Goal: Information Seeking & Learning: Check status

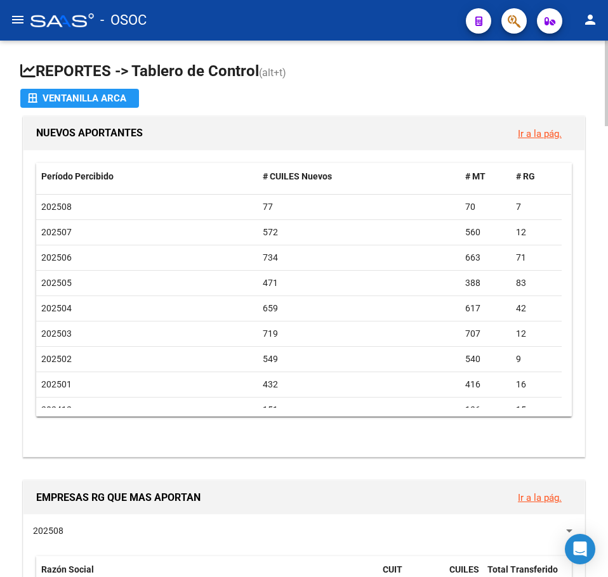
click at [301, 65] on h1 "REPORTES -> Tablero de Control (alt+t)" at bounding box center [303, 72] width 567 height 22
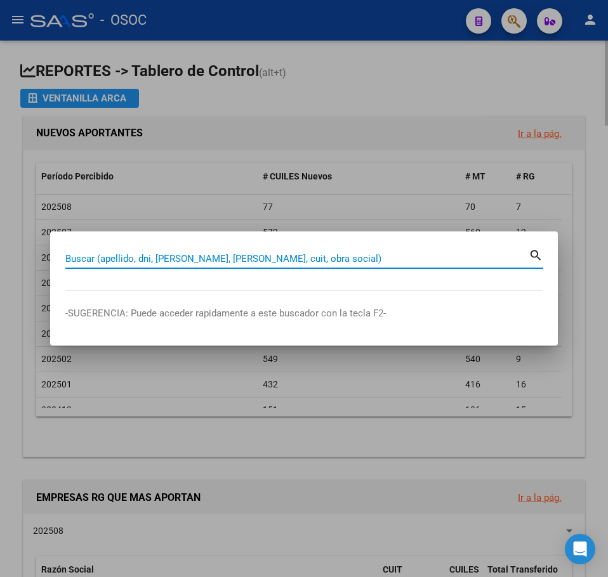
paste input "38695881"
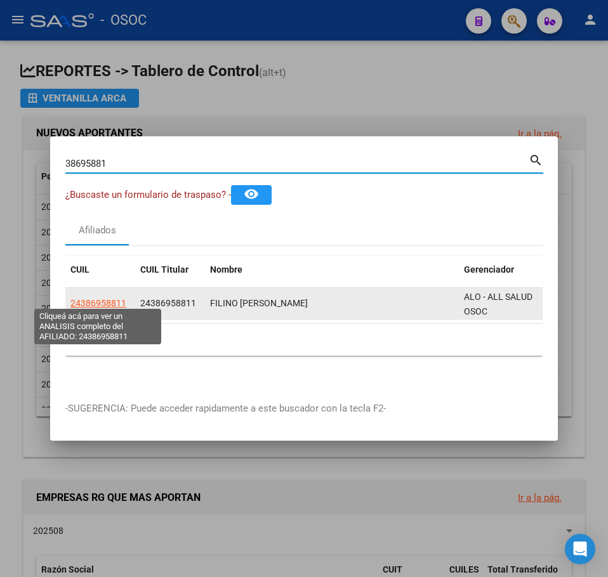
click at [103, 298] on span "24386958811" at bounding box center [98, 303] width 56 height 10
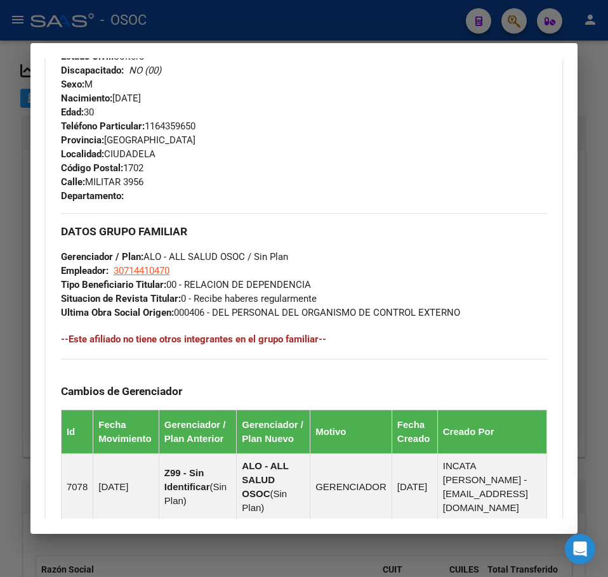
scroll to position [830, 0]
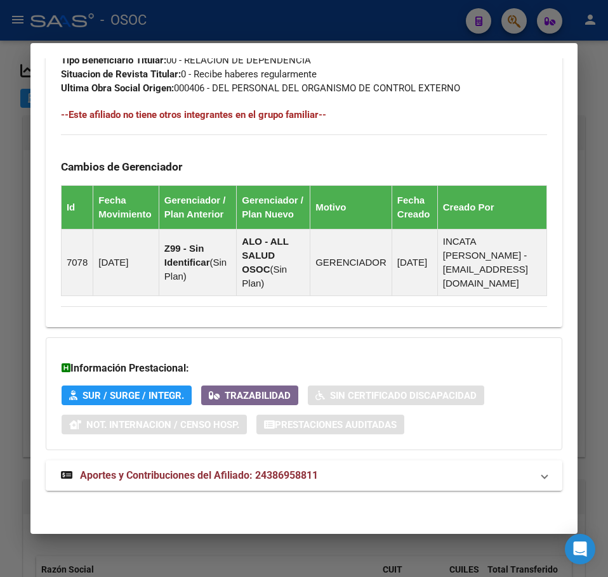
click at [187, 481] on strong "Aportes y Contribuciones del Afiliado: 24386958811" at bounding box center [189, 475] width 257 height 15
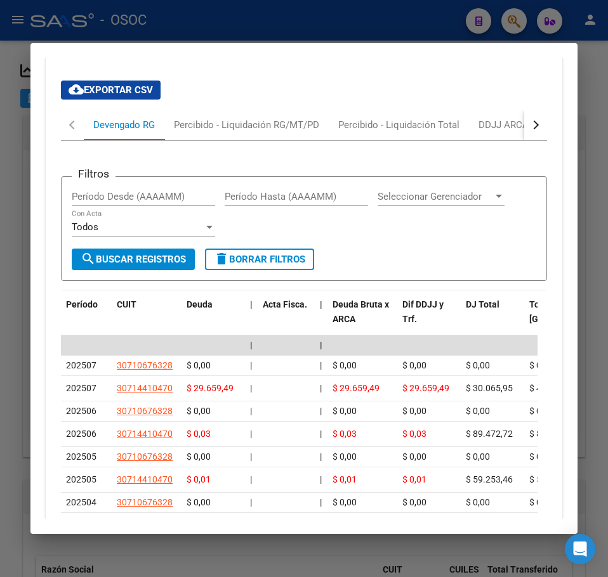
scroll to position [1285, 0]
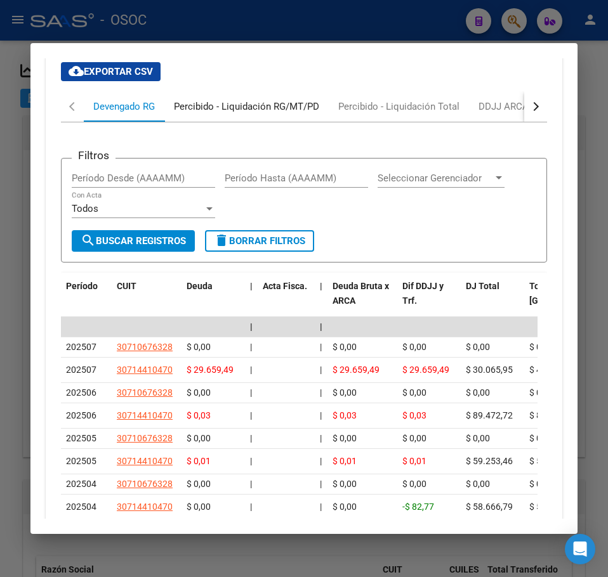
click at [248, 122] on div "Percibido - Liquidación RG/MT/PD" at bounding box center [246, 106] width 164 height 30
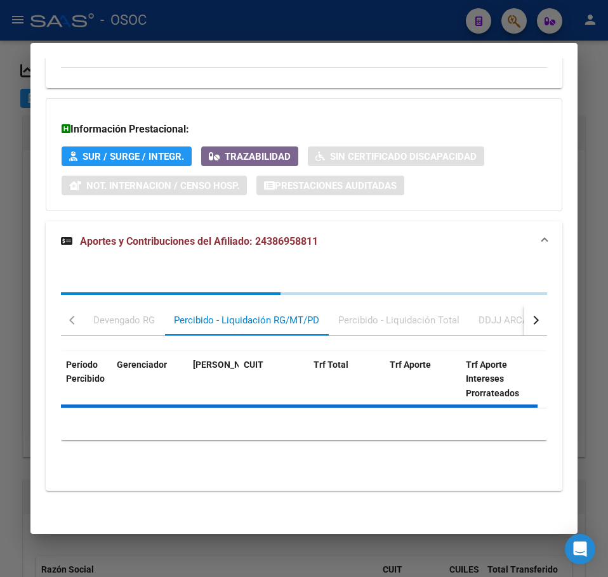
scroll to position [1123, 0]
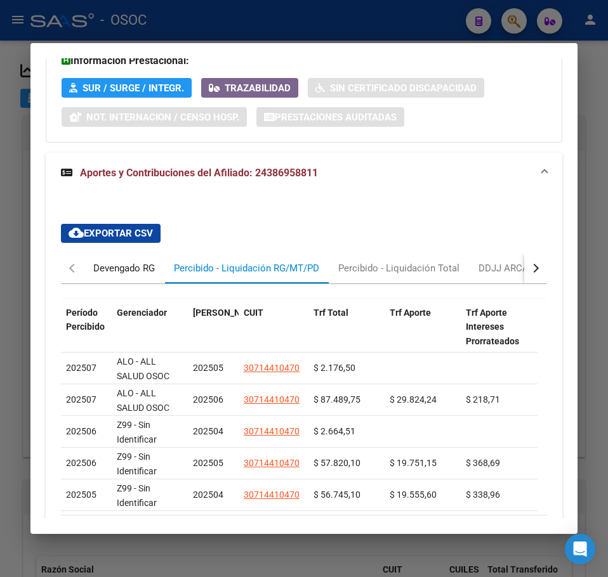
click at [131, 275] on div "Devengado RG" at bounding box center [124, 268] width 62 height 14
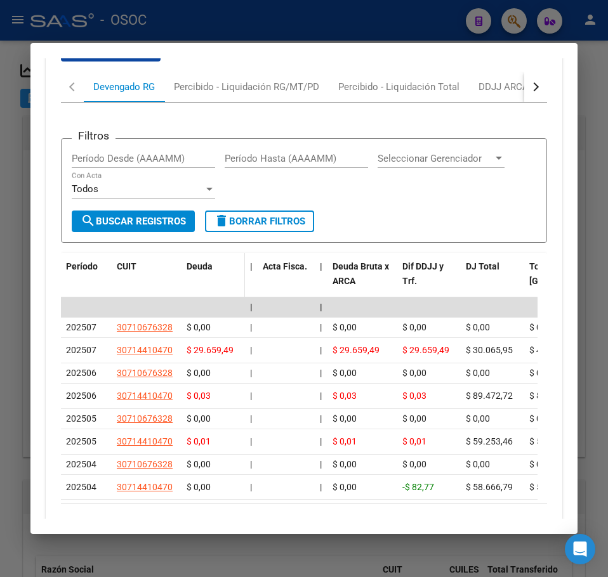
scroll to position [1314, 0]
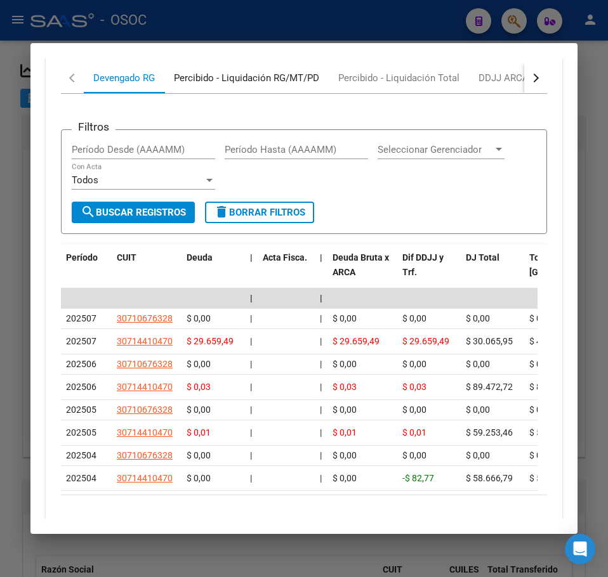
click at [227, 93] on div "Percibido - Liquidación RG/MT/PD" at bounding box center [246, 78] width 164 height 30
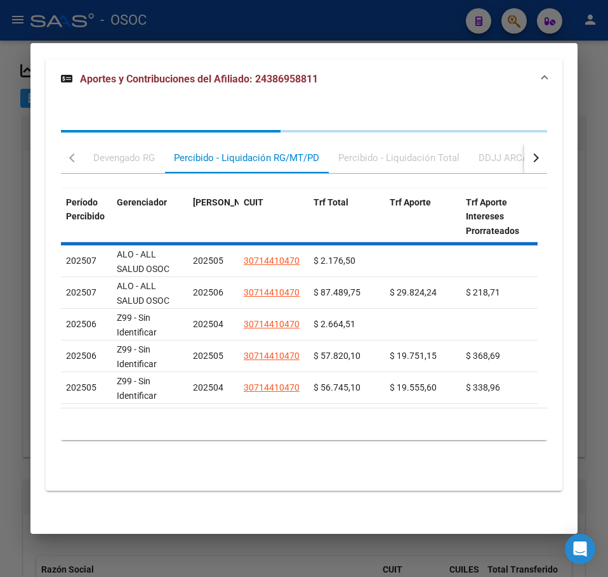
scroll to position [1254, 0]
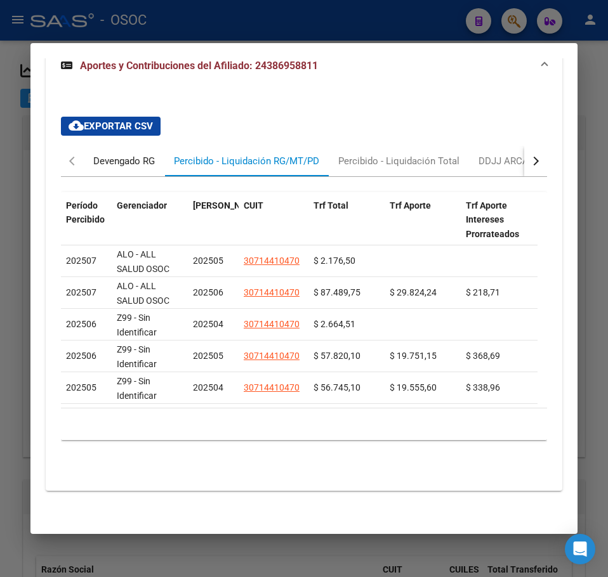
click at [140, 160] on div "Devengado RG" at bounding box center [124, 161] width 81 height 30
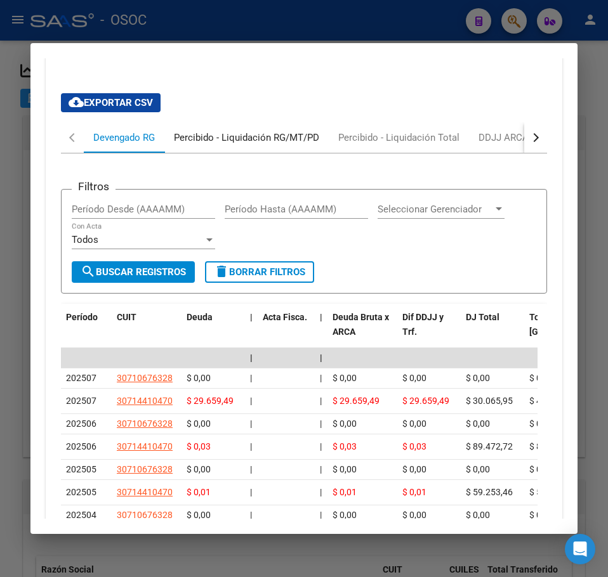
click at [206, 153] on div "Percibido - Liquidación RG/MT/PD" at bounding box center [246, 137] width 164 height 30
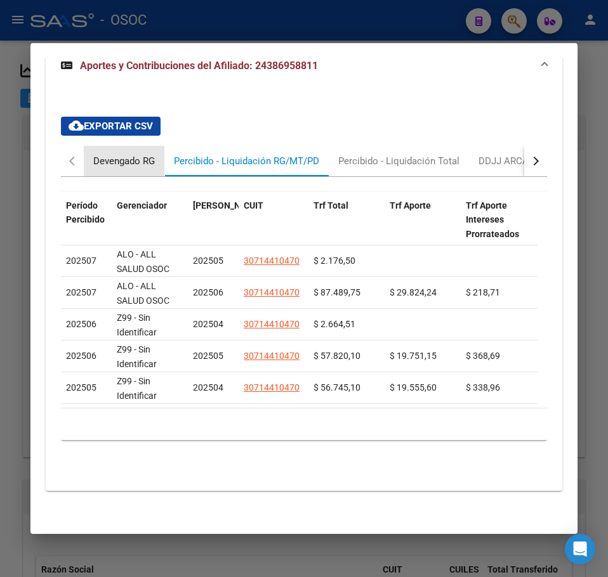
click at [153, 164] on div "Devengado RG" at bounding box center [124, 161] width 81 height 30
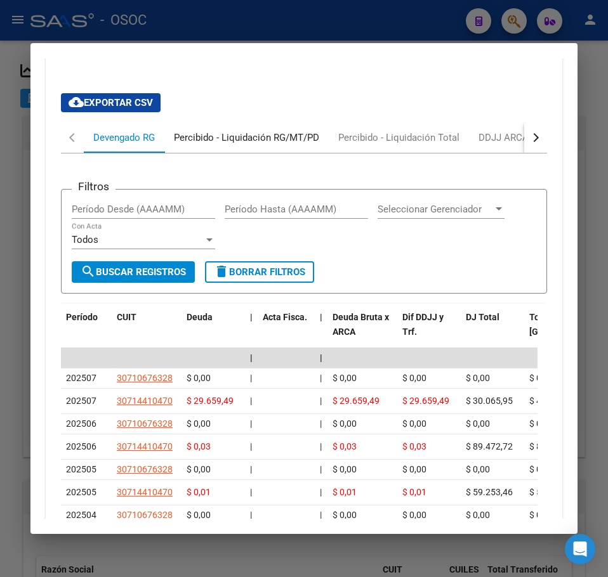
click at [199, 153] on div "Percibido - Liquidación RG/MT/PD" at bounding box center [246, 137] width 164 height 30
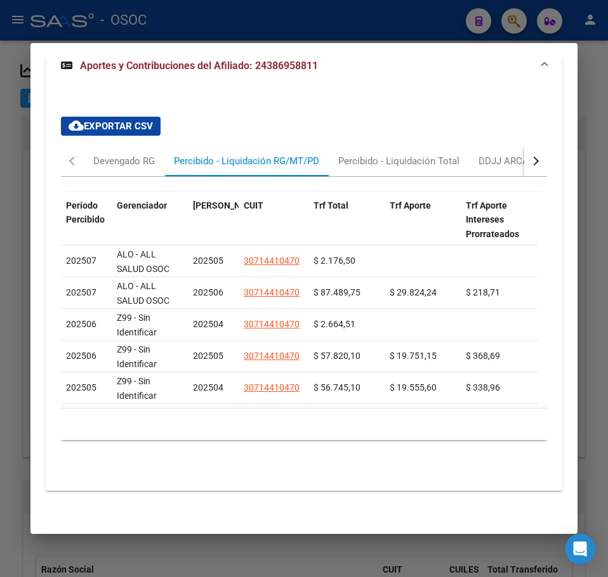
click at [30, 205] on mat-dialog-content "Análisis Afiliado - CUIL: 24386958811 DATOS PADRÓN ÁGIL: FILINO [PERSON_NAME] |…" at bounding box center [303, 288] width 547 height 461
click at [15, 199] on div at bounding box center [304, 288] width 608 height 577
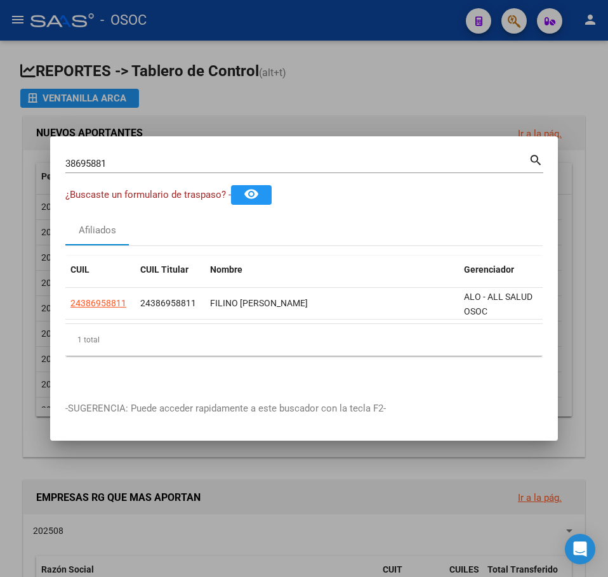
click at [135, 178] on div "38695881 Buscar (apellido, dni, [PERSON_NAME], [PERSON_NAME], cuit, obra social…" at bounding box center [304, 169] width 478 height 34
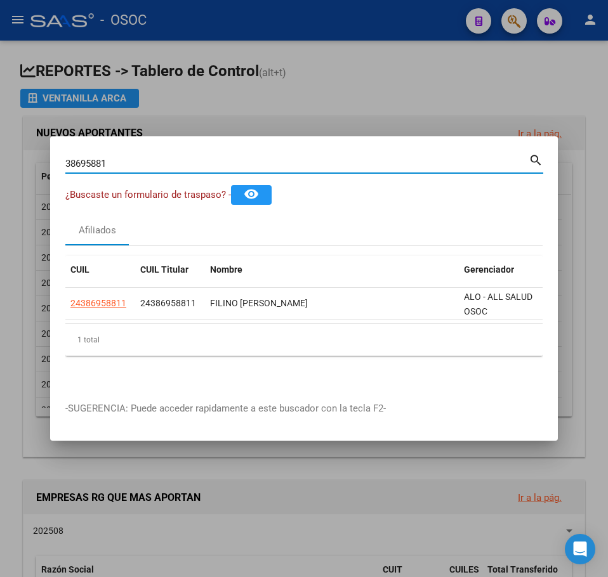
click at [139, 164] on input "38695881" at bounding box center [296, 163] width 463 height 11
paste input "21472903"
type input "21472903"
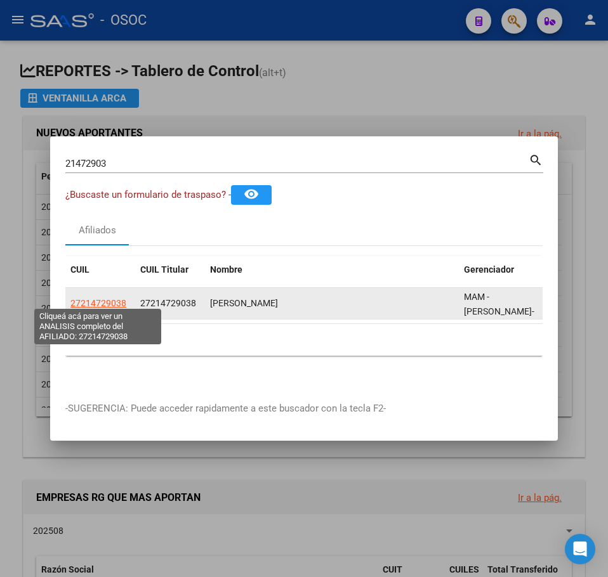
click at [111, 298] on span "27214729038" at bounding box center [98, 303] width 56 height 10
type textarea "27214729038"
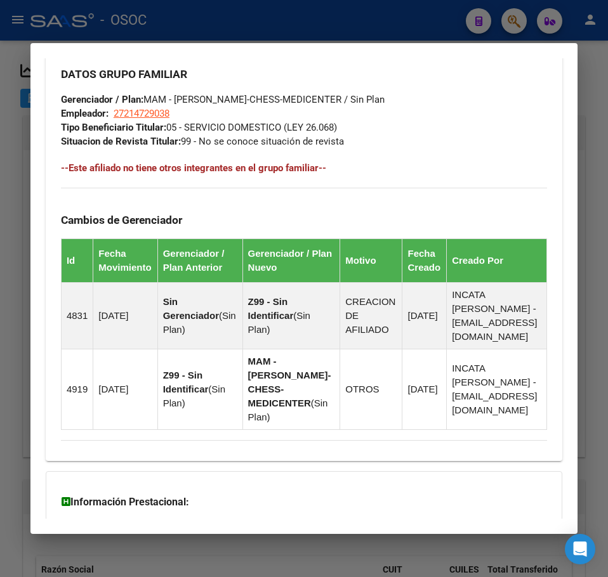
scroll to position [844, 0]
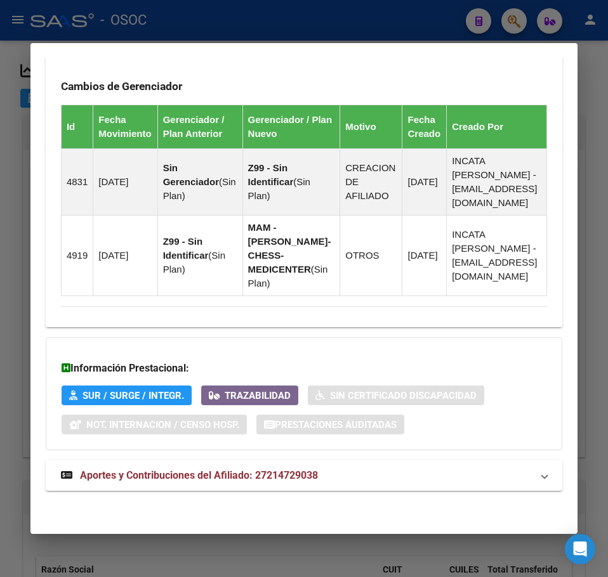
click at [284, 461] on mat-expansion-panel-header "Aportes y Contribuciones del Afiliado: 27214729038" at bounding box center [304, 476] width 516 height 30
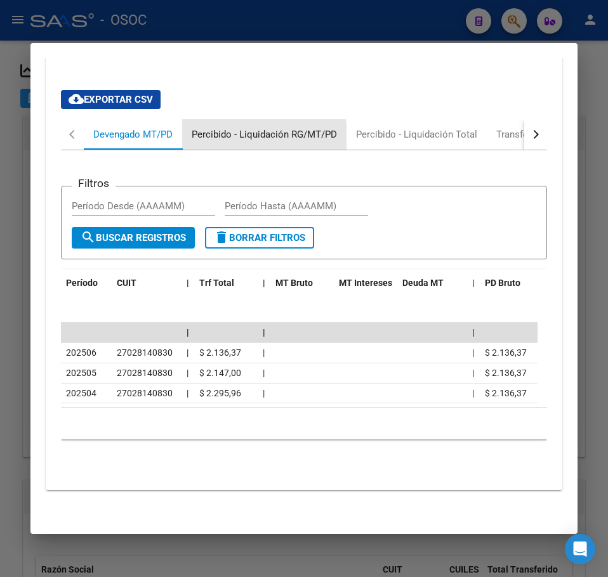
click at [213, 134] on div "Percibido - Liquidación RG/MT/PD" at bounding box center [264, 135] width 145 height 14
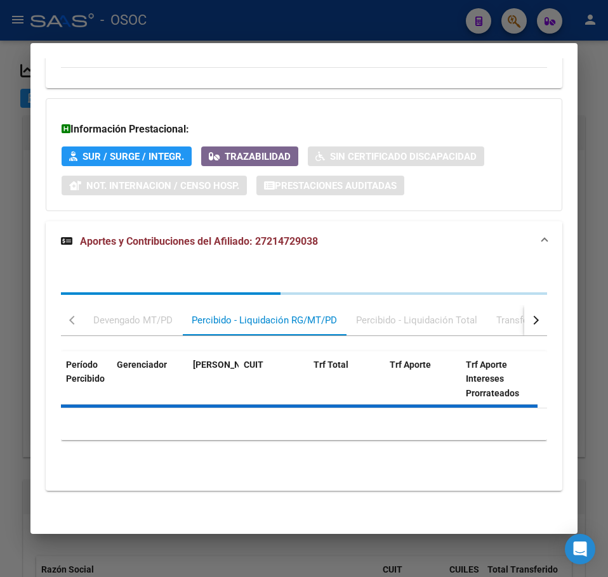
scroll to position [1205, 0]
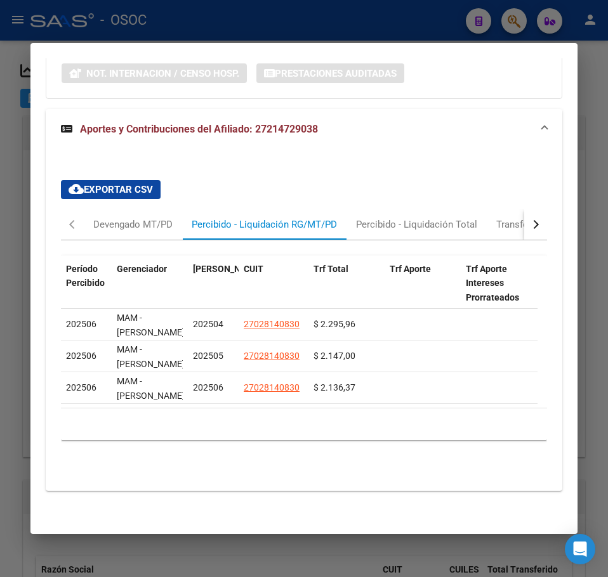
click at [25, 137] on div at bounding box center [304, 288] width 608 height 577
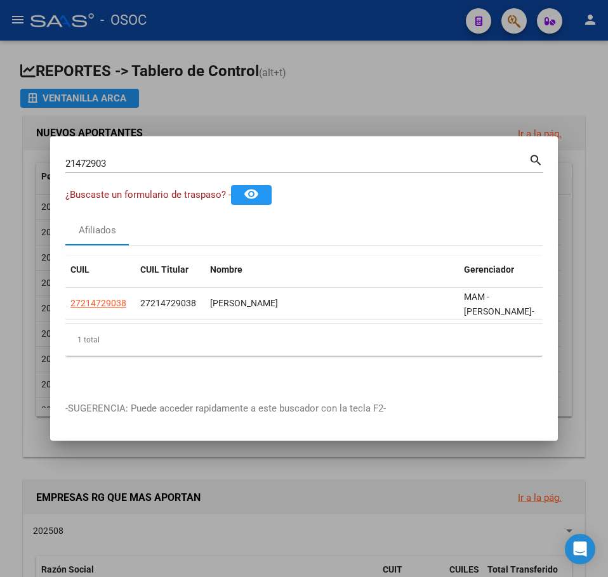
click at [102, 158] on input "21472903" at bounding box center [296, 163] width 463 height 11
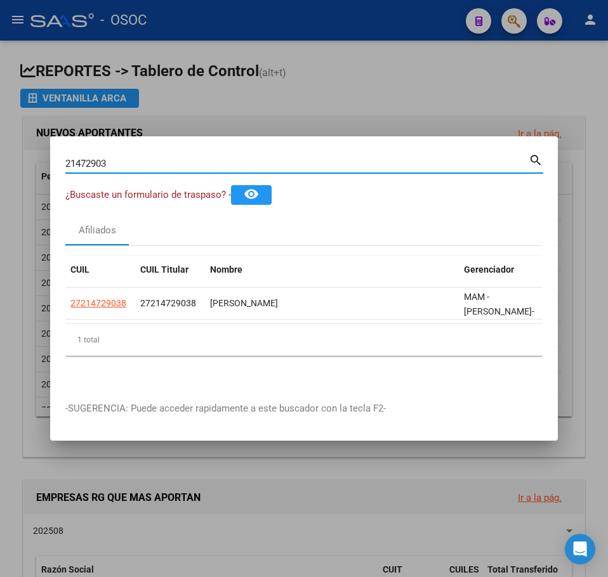
paste input "9313748"
type input "29313748"
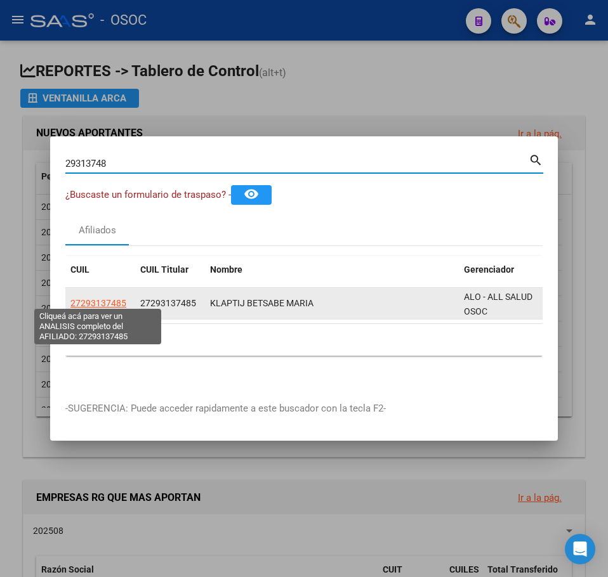
click at [98, 303] on span "27293137485" at bounding box center [98, 303] width 56 height 10
type textarea "27293137485"
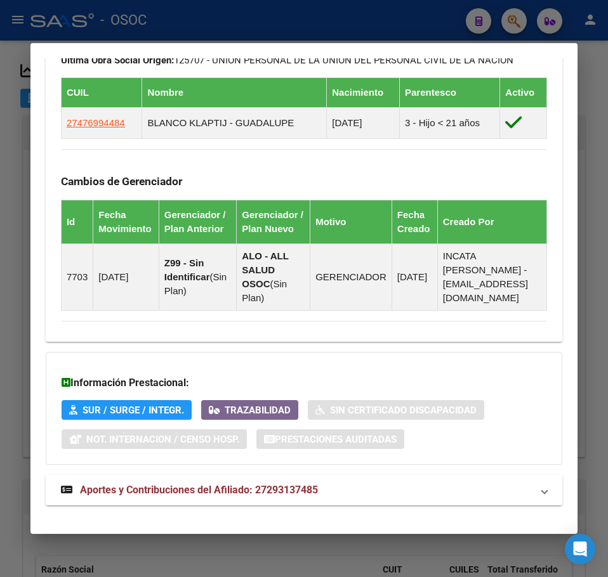
scroll to position [873, 0]
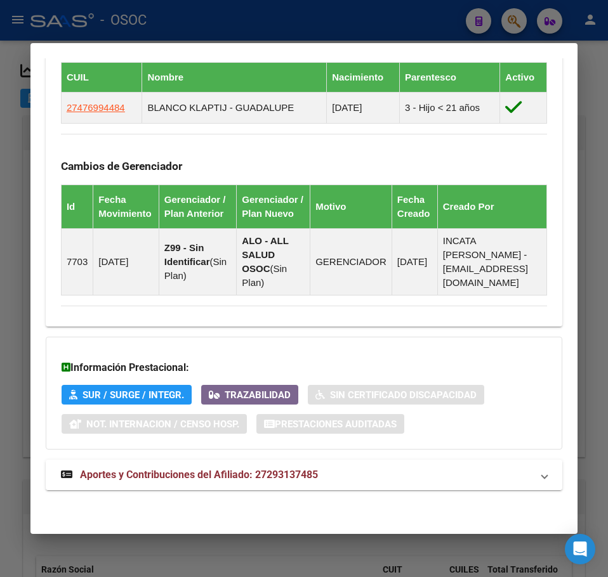
click at [177, 463] on mat-expansion-panel-header "Aportes y Contribuciones del Afiliado: 27293137485" at bounding box center [304, 475] width 516 height 30
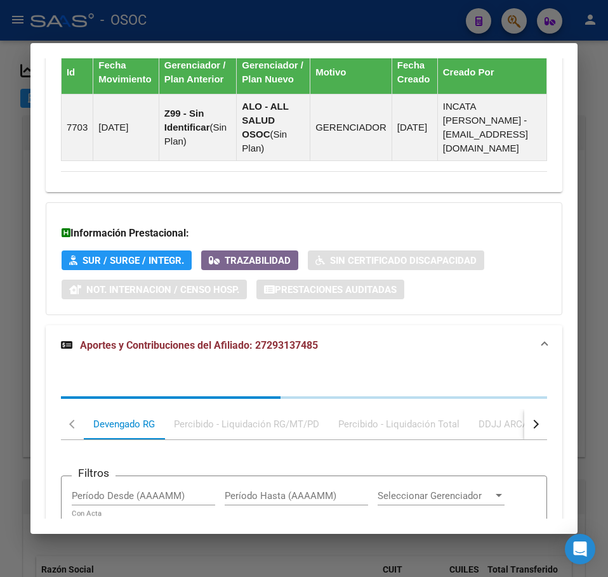
scroll to position [1201, 0]
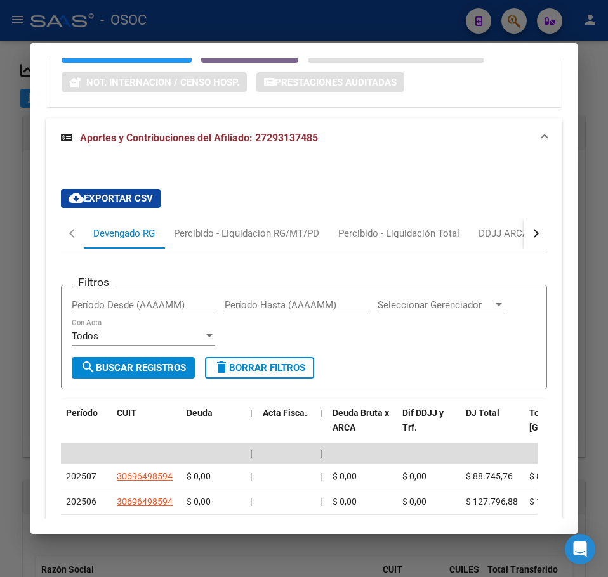
click at [216, 230] on div "cloud_download Exportar CSV Devengado RG Percibido - Liquidación RG/MT/PD Perci…" at bounding box center [304, 456] width 486 height 554
click at [216, 240] on div "Percibido - Liquidación RG/MT/PD" at bounding box center [246, 233] width 145 height 14
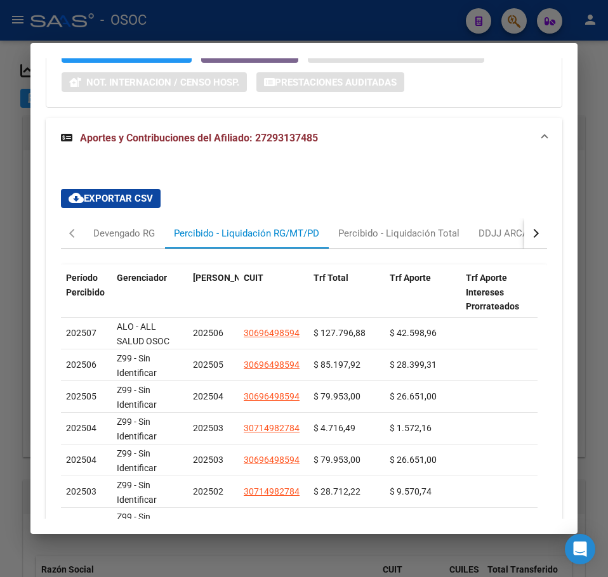
click at [21, 158] on div at bounding box center [304, 288] width 608 height 577
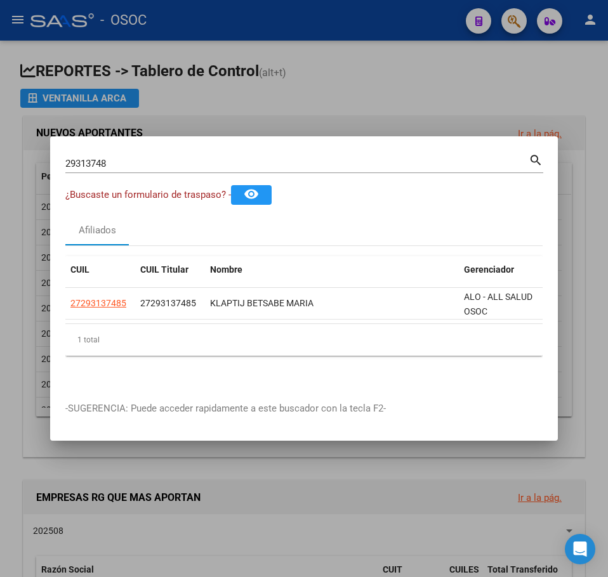
click at [154, 161] on input "29313748" at bounding box center [296, 163] width 463 height 11
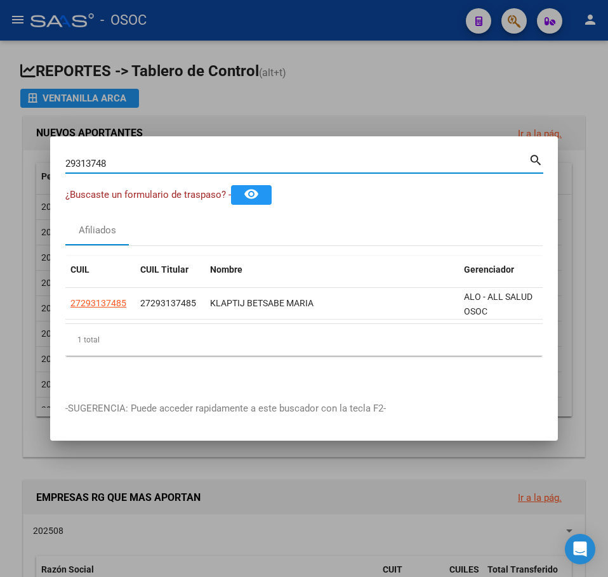
click at [154, 161] on input "29313748" at bounding box center [296, 163] width 463 height 11
paste input "32649294"
type input "32649294"
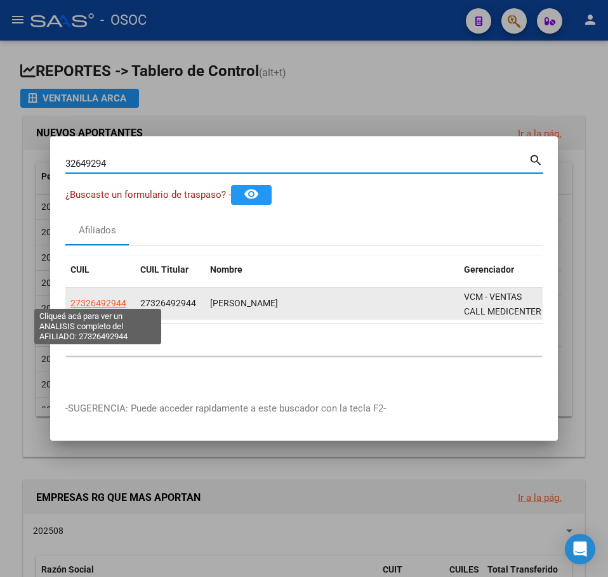
click at [108, 291] on datatable-body-cell "27326492944" at bounding box center [100, 303] width 70 height 31
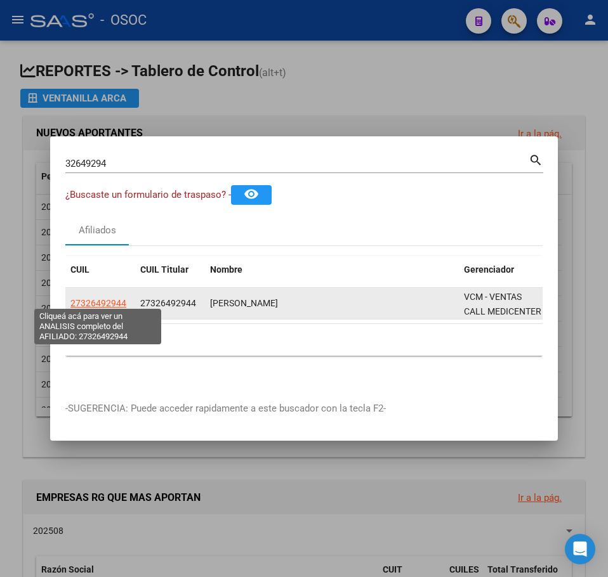
click at [107, 298] on span "27326492944" at bounding box center [98, 303] width 56 height 10
type textarea "27326492944"
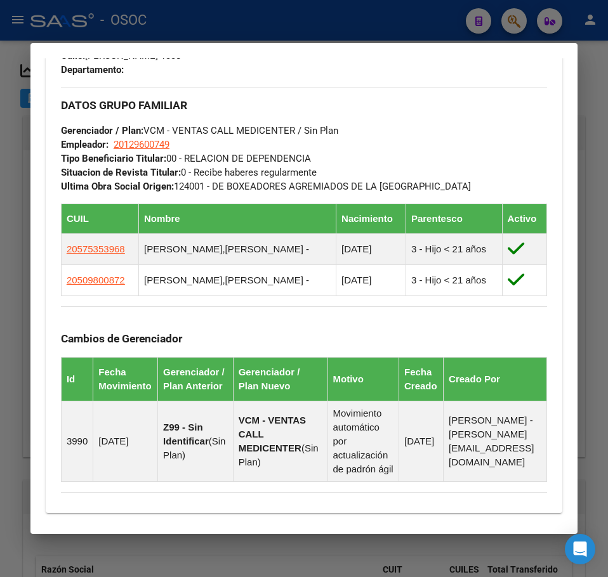
scroll to position [932, 0]
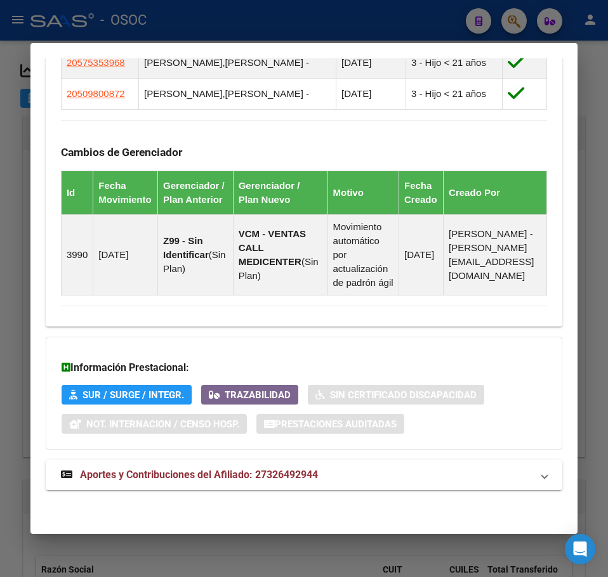
click at [192, 468] on strong "Aportes y Contribuciones del Afiliado: 27326492944" at bounding box center [189, 475] width 257 height 15
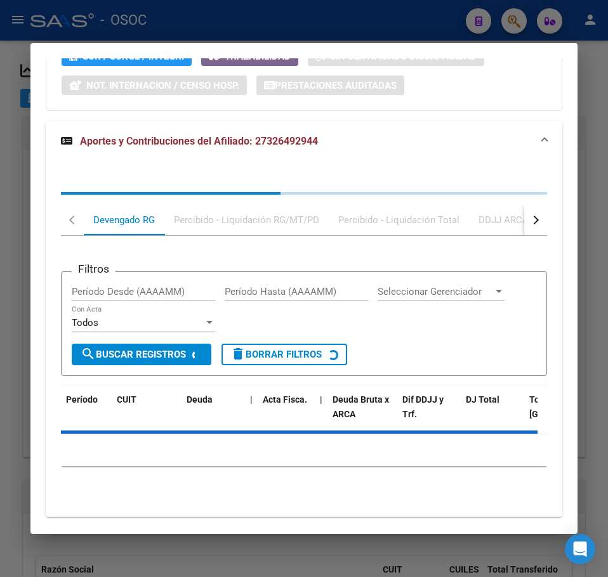
scroll to position [1260, 0]
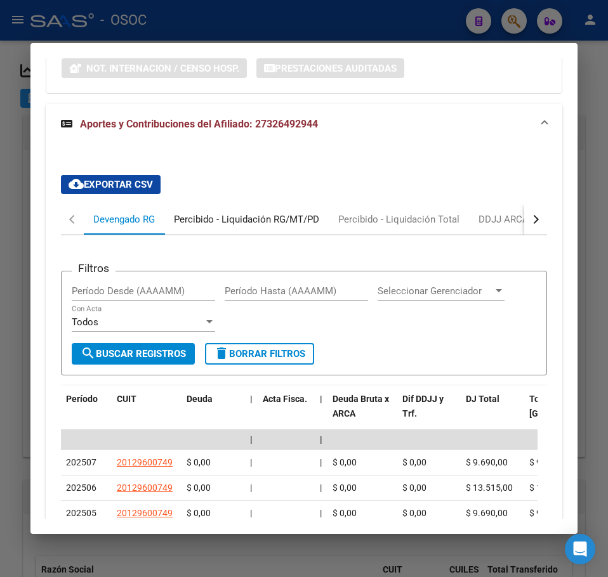
click at [219, 235] on div "Percibido - Liquidación RG/MT/PD" at bounding box center [246, 219] width 164 height 30
